Goal: Find specific page/section: Find specific page/section

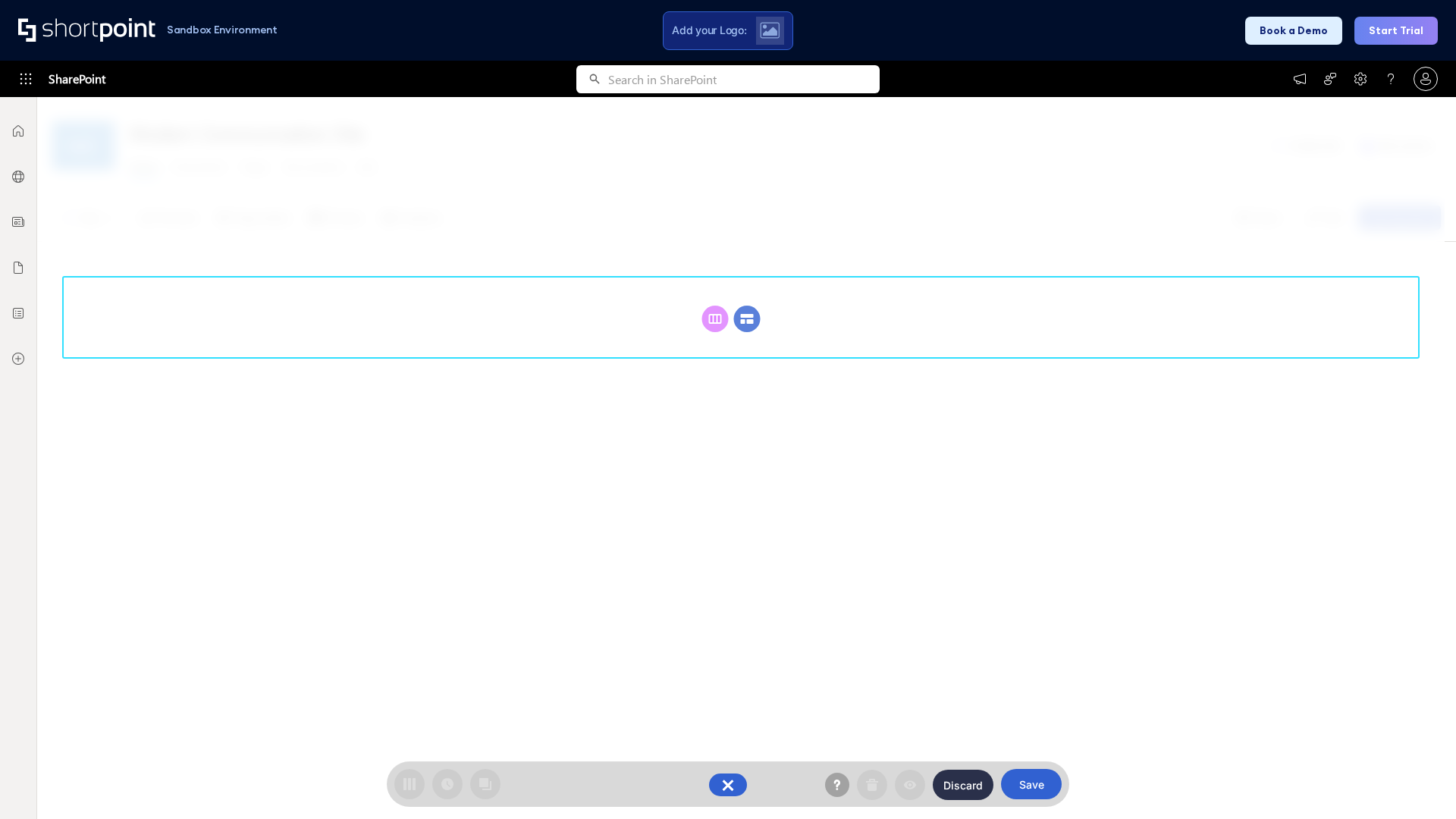
click at [747, 319] on circle at bounding box center [747, 319] width 27 height 27
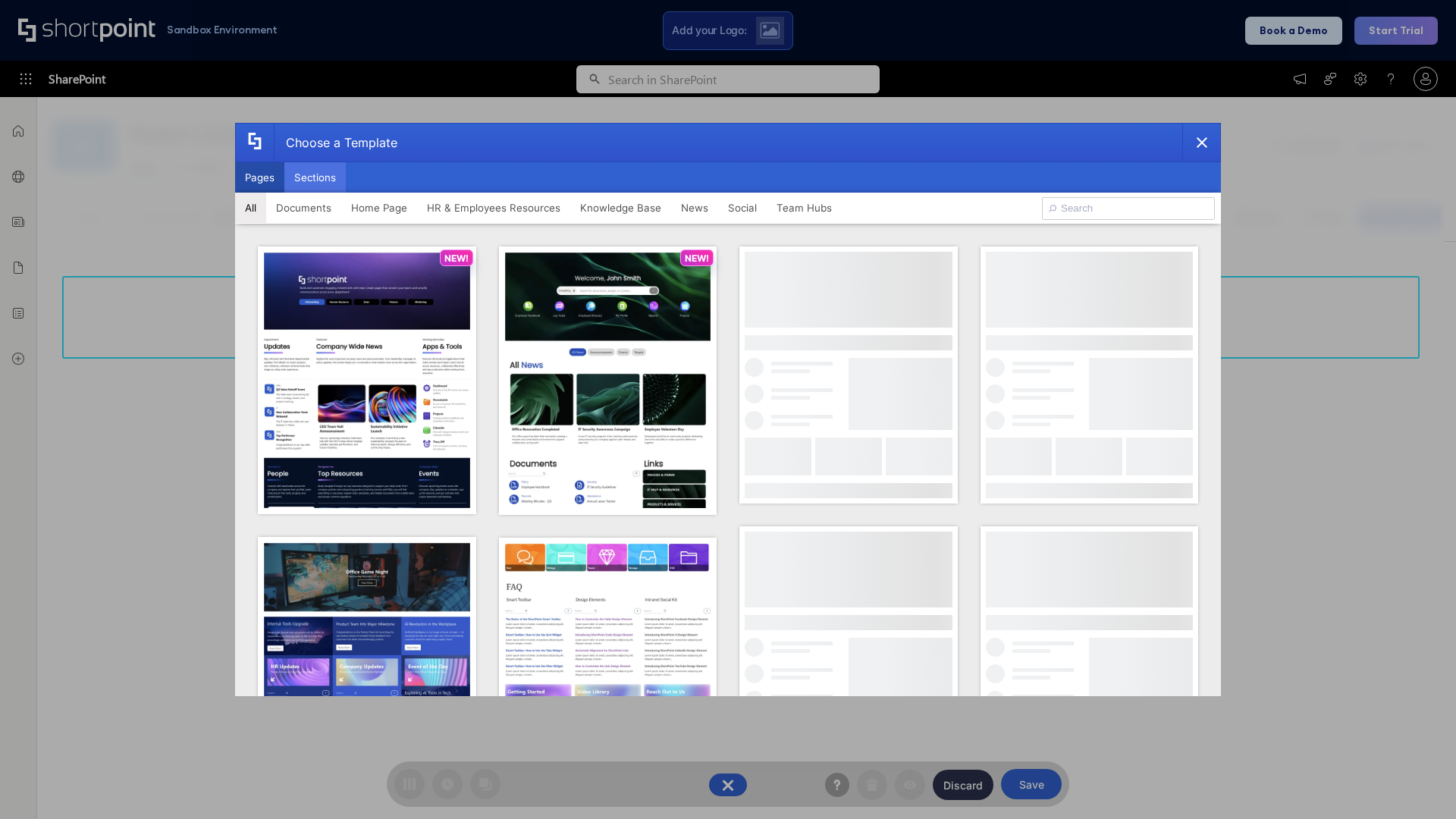
click at [315, 178] on button "Sections" at bounding box center [315, 177] width 61 height 31
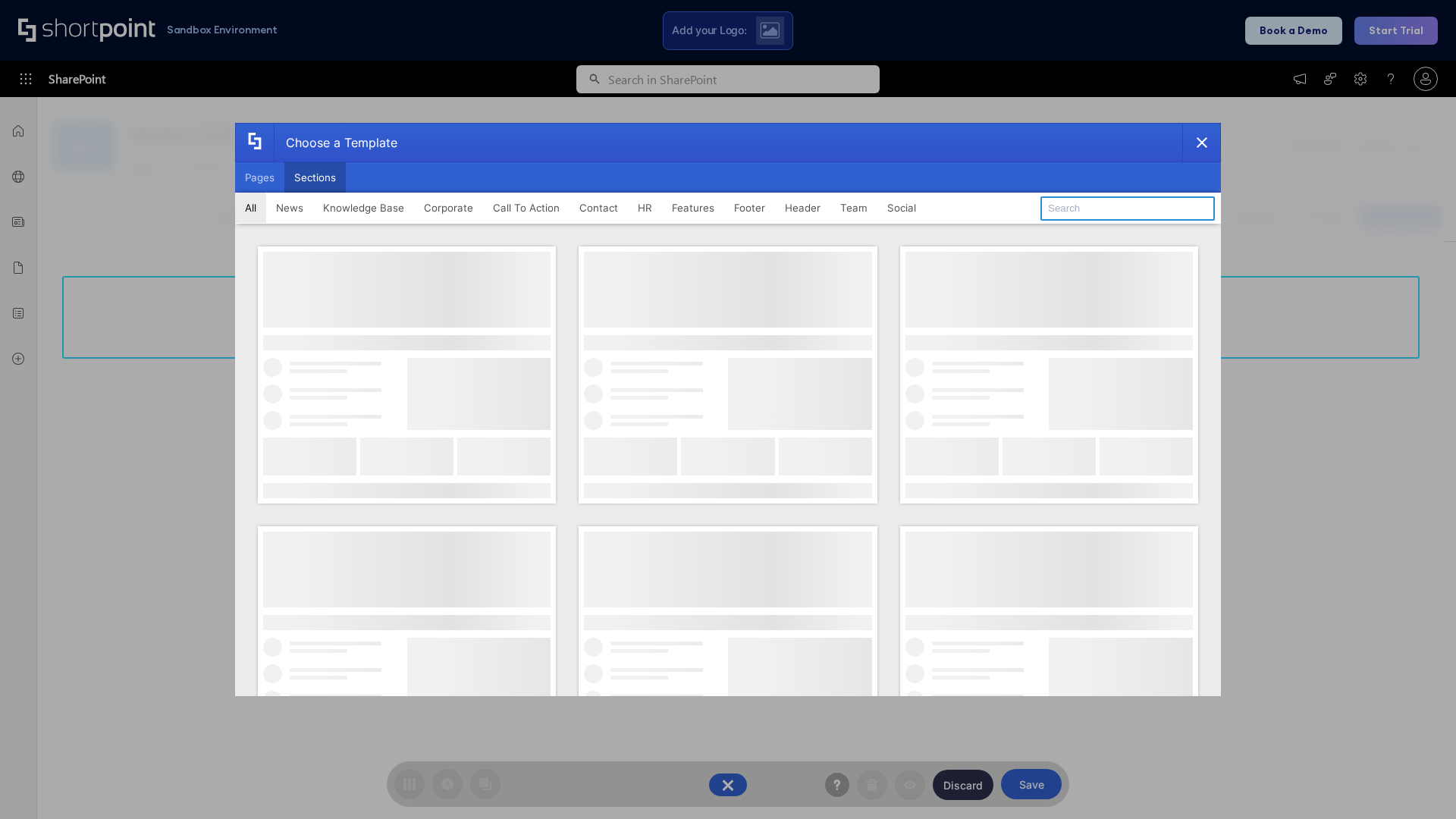
type input "Contact Cta"
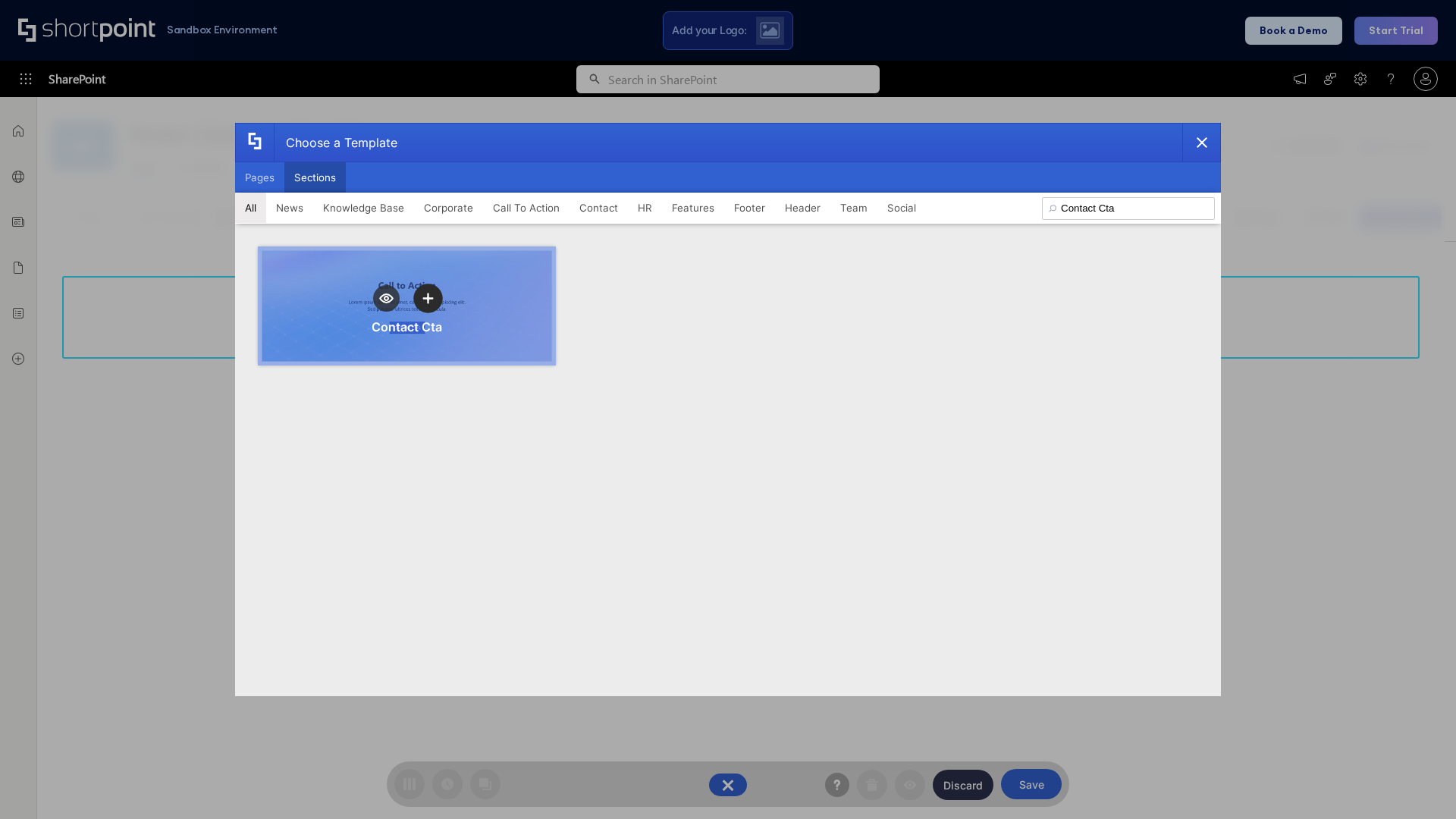
click at [427, 298] on icon "template selector" at bounding box center [427, 298] width 11 height 11
